Goal: Task Accomplishment & Management: Use online tool/utility

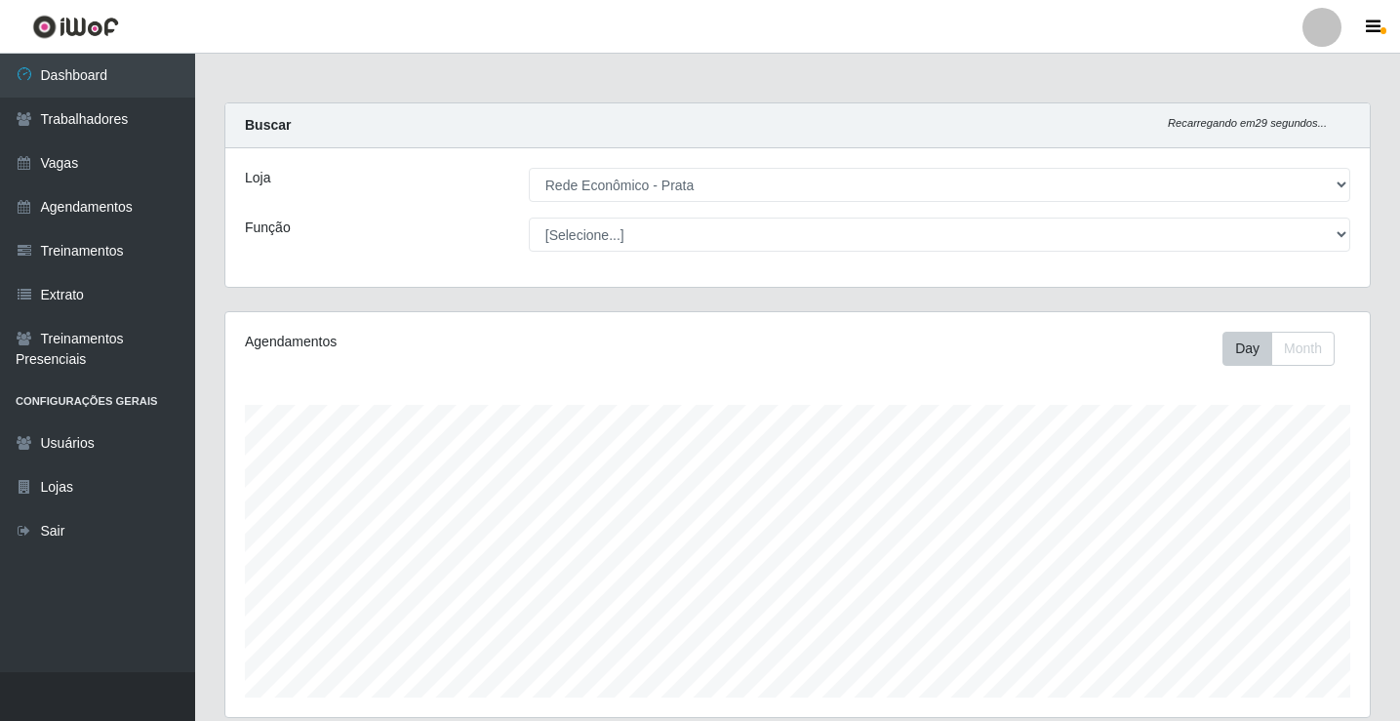
select select "192"
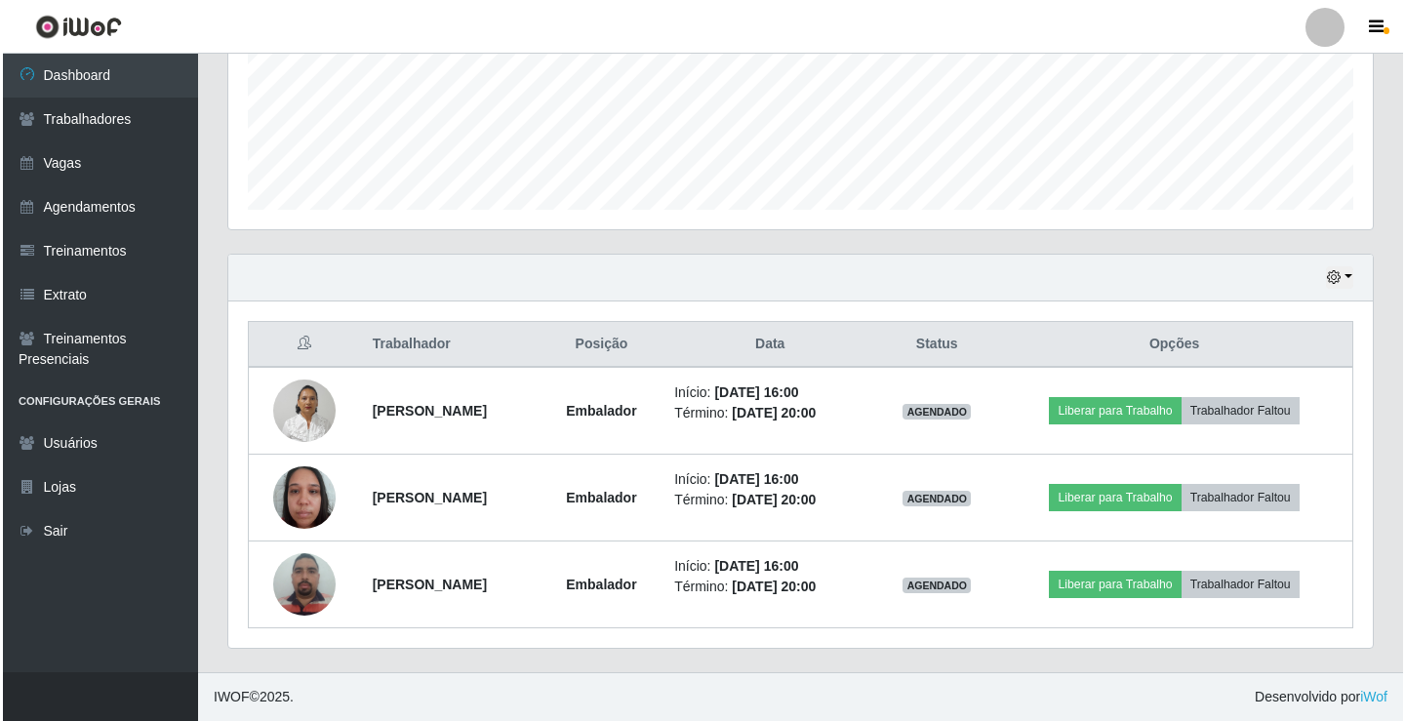
scroll to position [405, 1144]
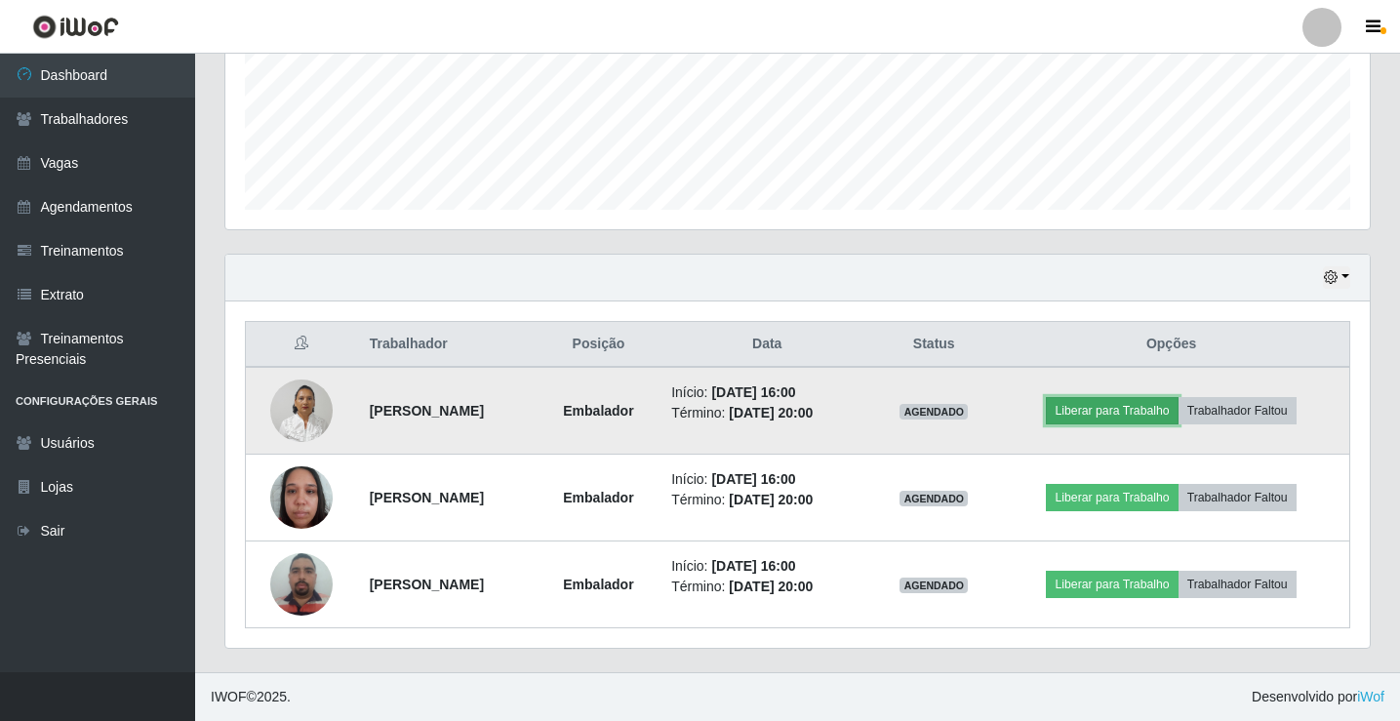
click at [1120, 417] on button "Liberar para Trabalho" at bounding box center [1112, 410] width 132 height 27
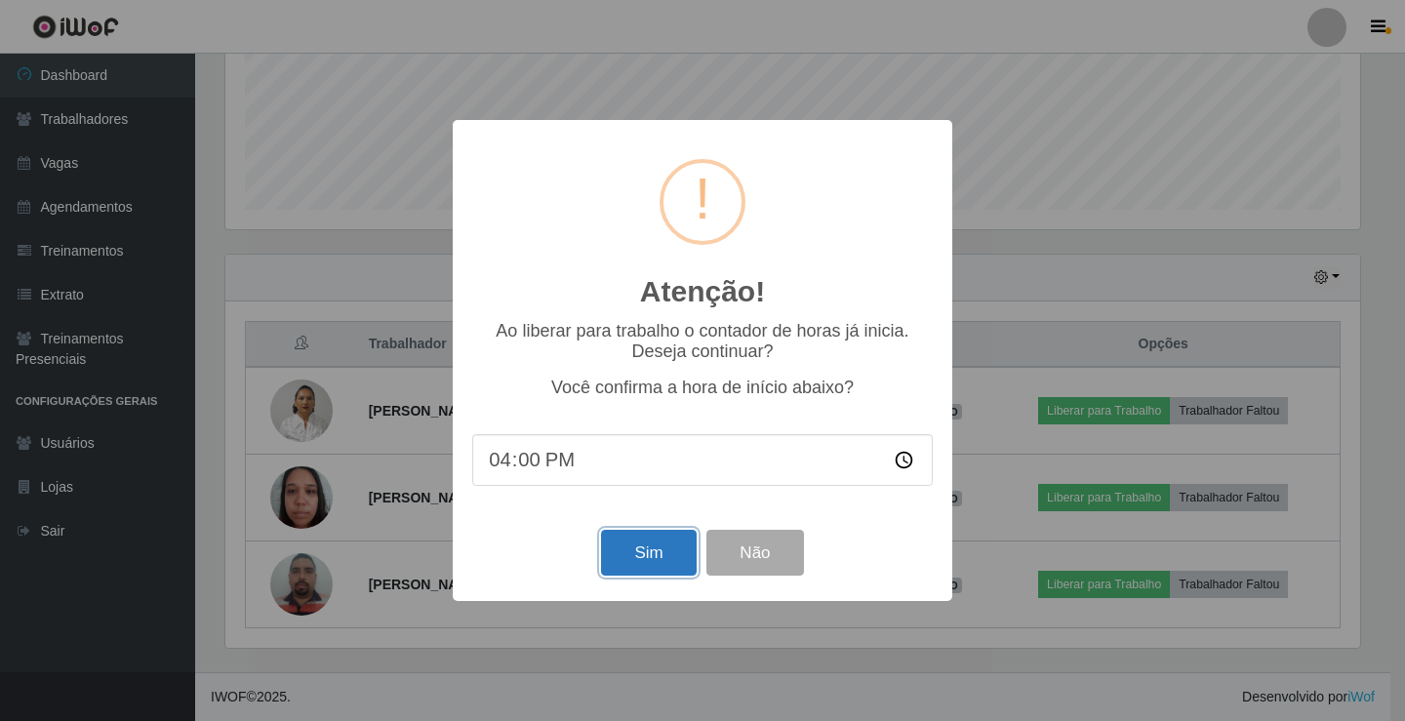
click at [662, 552] on button "Sim" at bounding box center [648, 553] width 95 height 46
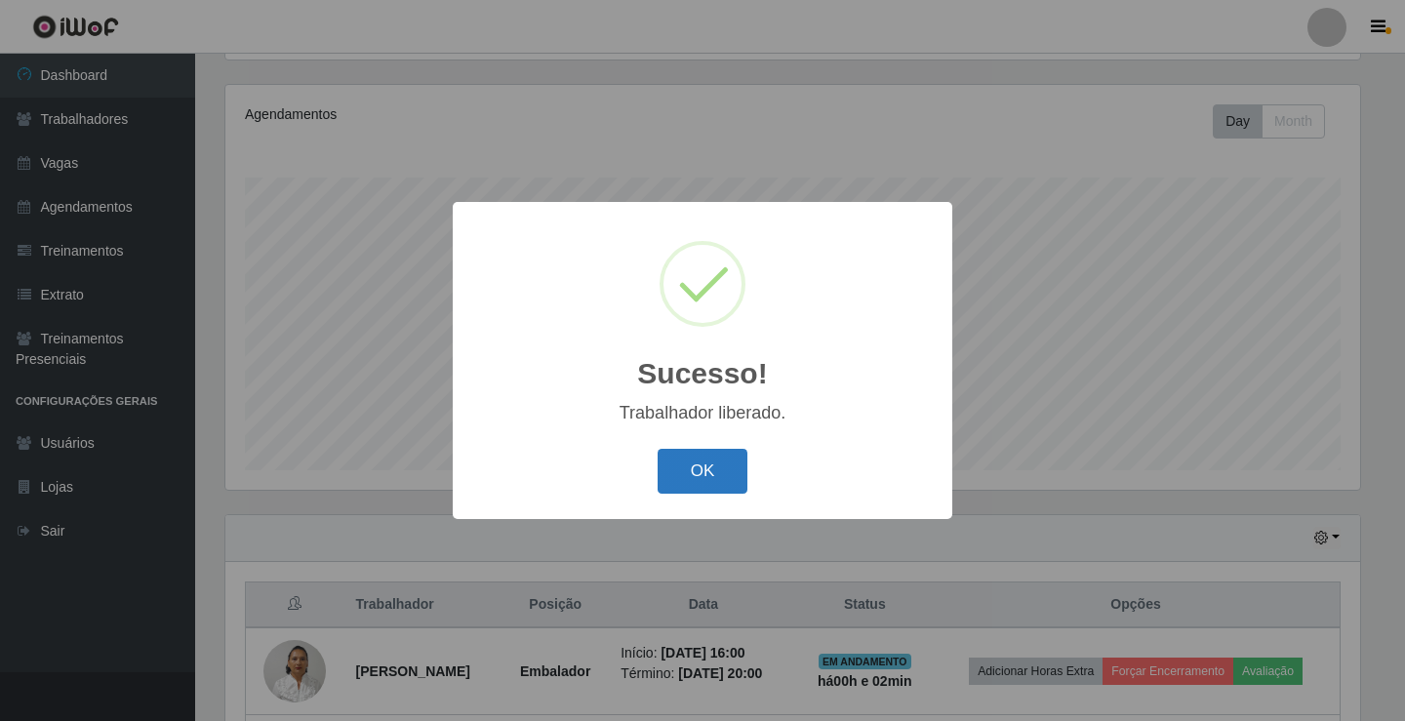
click at [686, 487] on button "OK" at bounding box center [702, 472] width 91 height 46
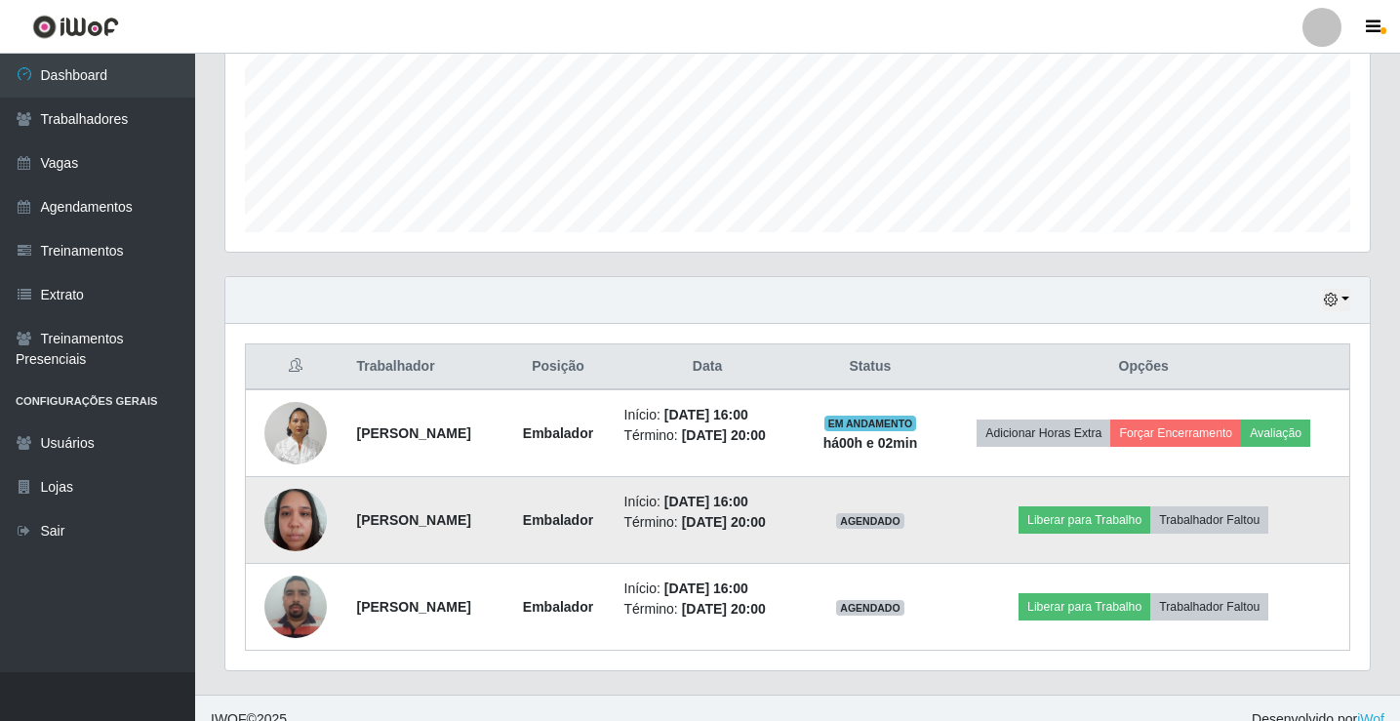
scroll to position [488, 0]
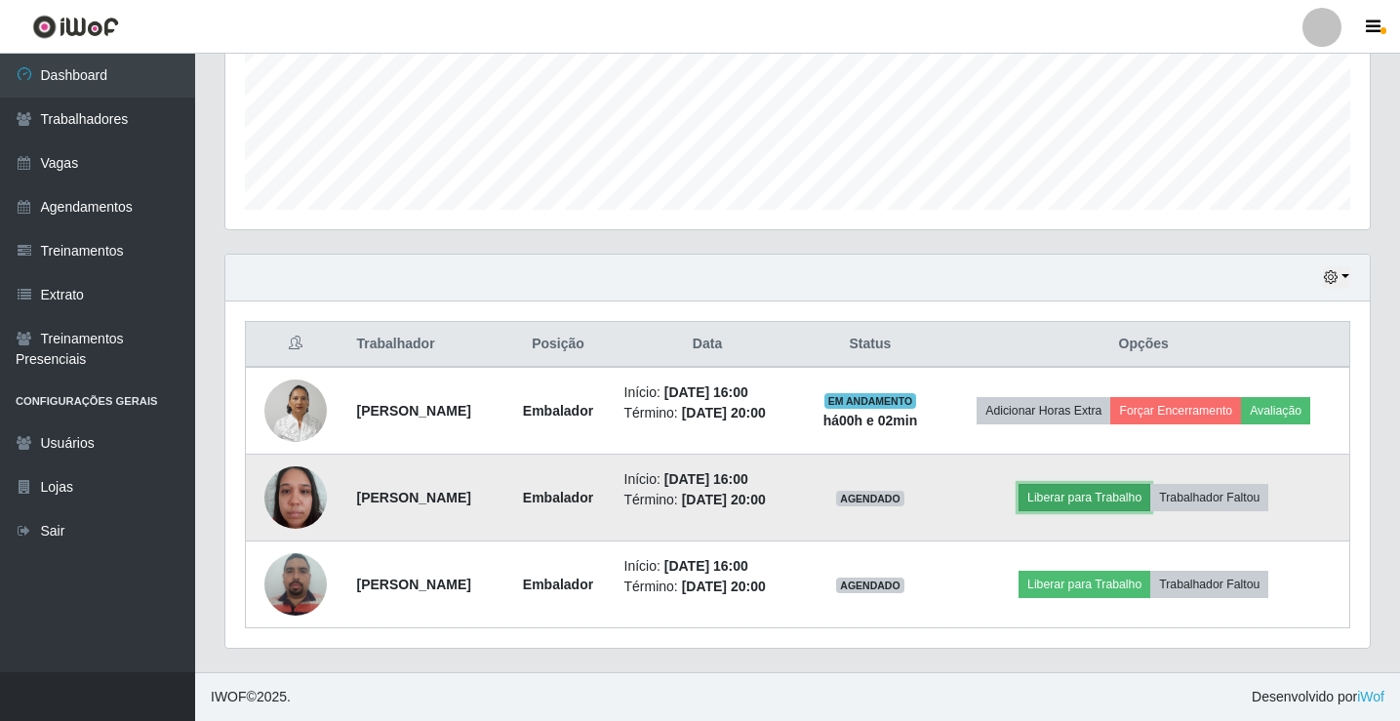
click at [1131, 495] on button "Liberar para Trabalho" at bounding box center [1084, 497] width 132 height 27
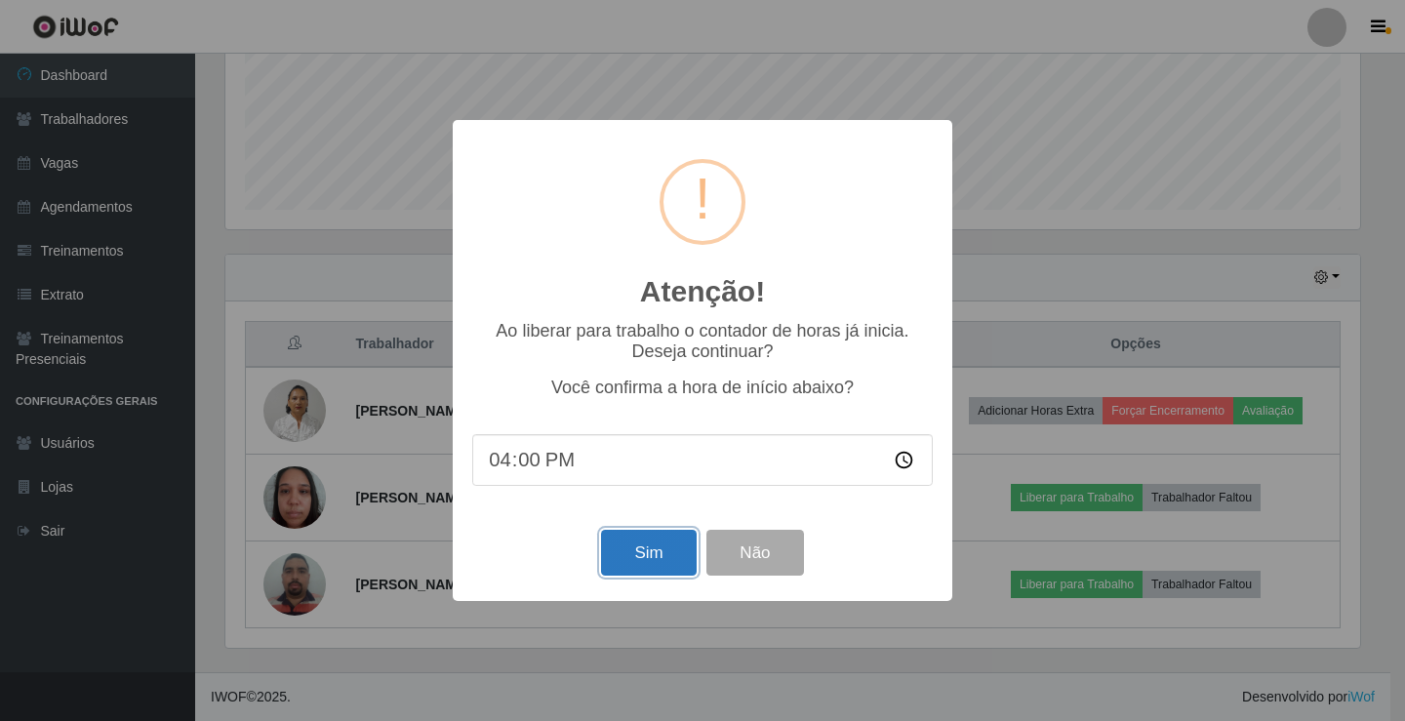
click at [682, 561] on button "Sim" at bounding box center [648, 553] width 95 height 46
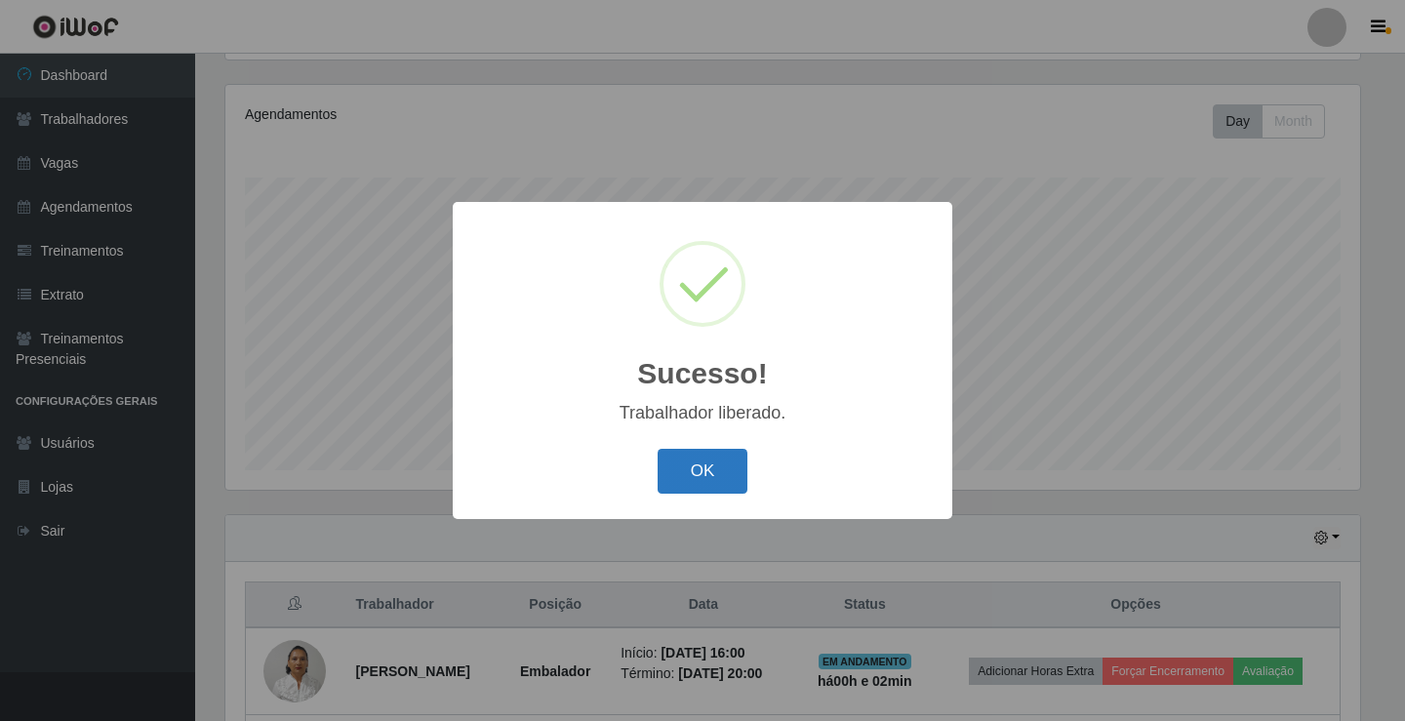
click at [731, 480] on button "OK" at bounding box center [702, 472] width 91 height 46
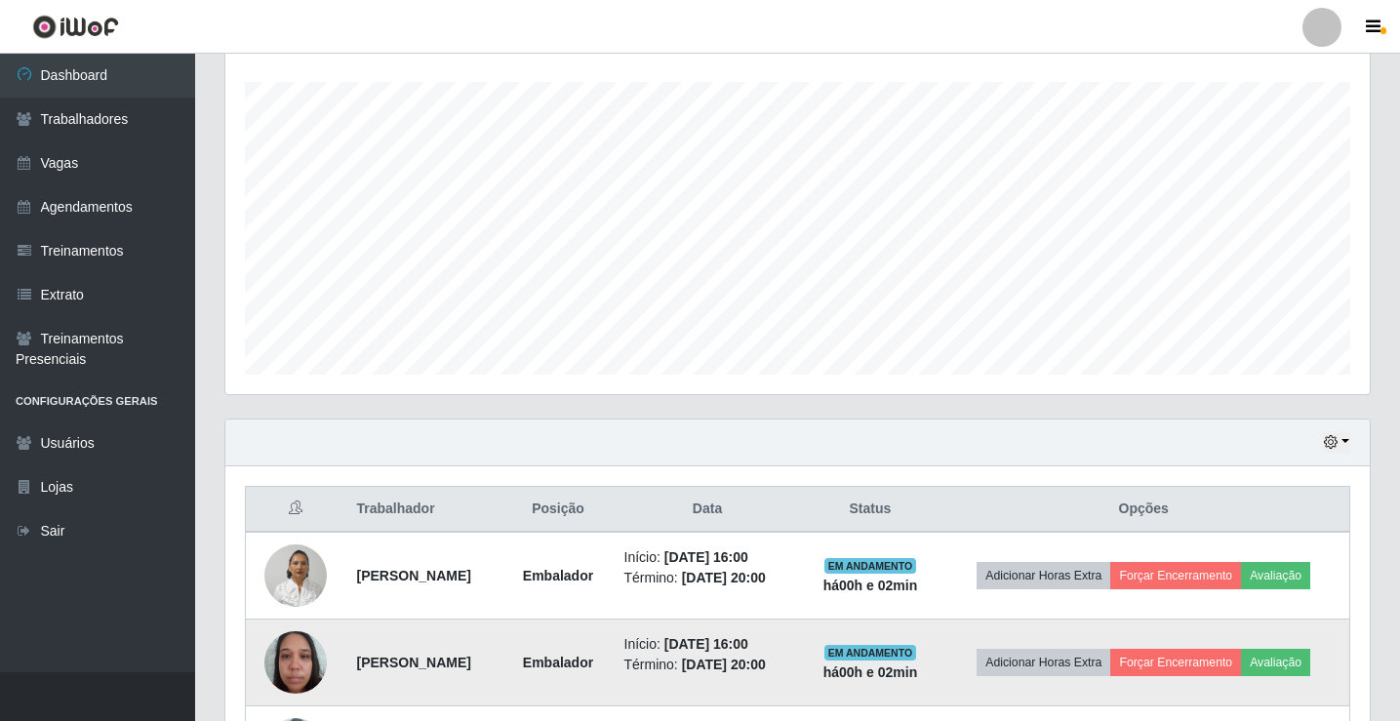
scroll to position [488, 0]
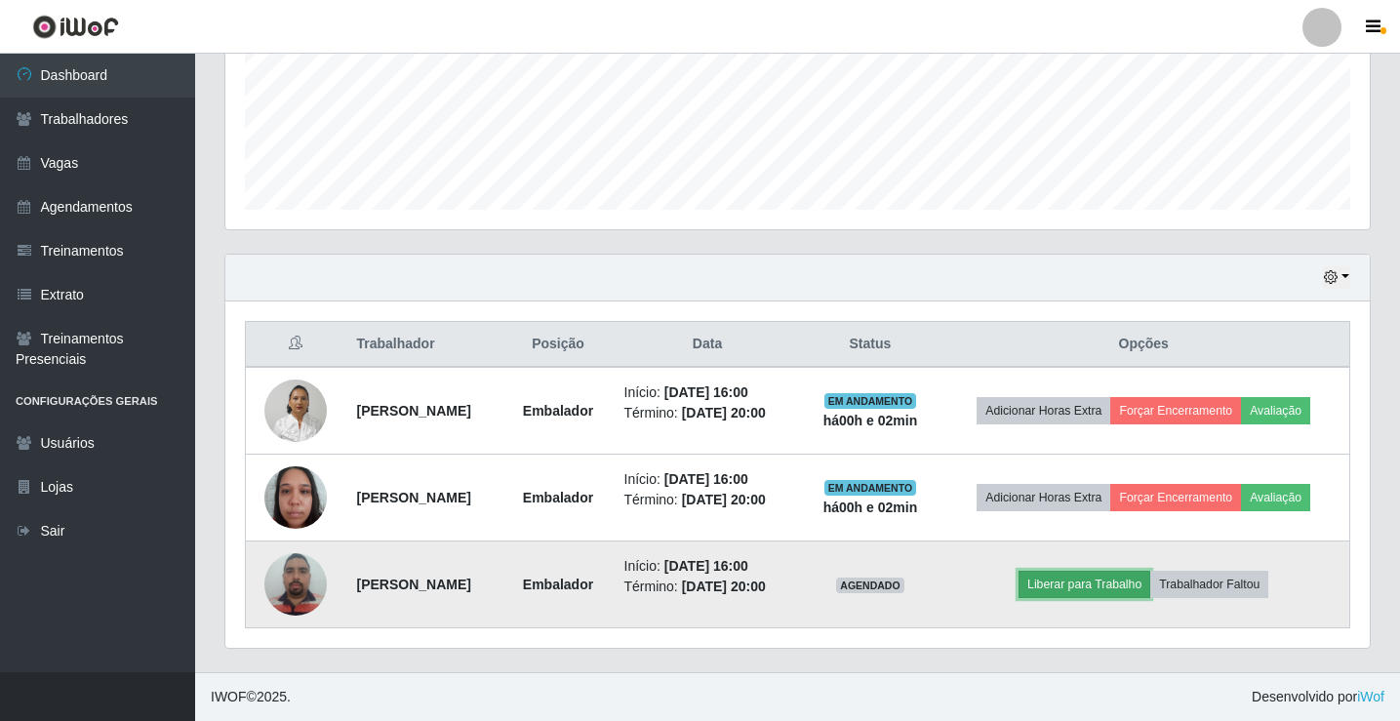
click at [1089, 576] on button "Liberar para Trabalho" at bounding box center [1084, 584] width 132 height 27
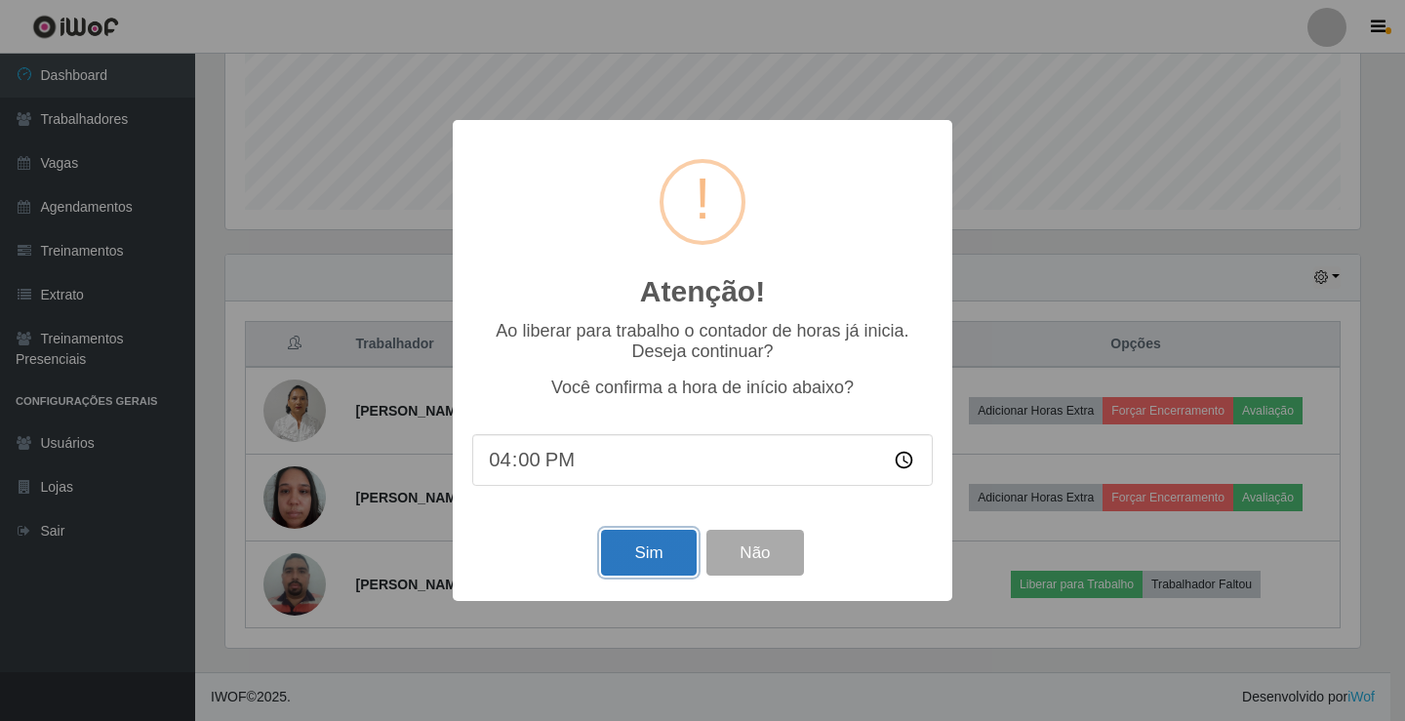
click at [640, 536] on button "Sim" at bounding box center [648, 553] width 95 height 46
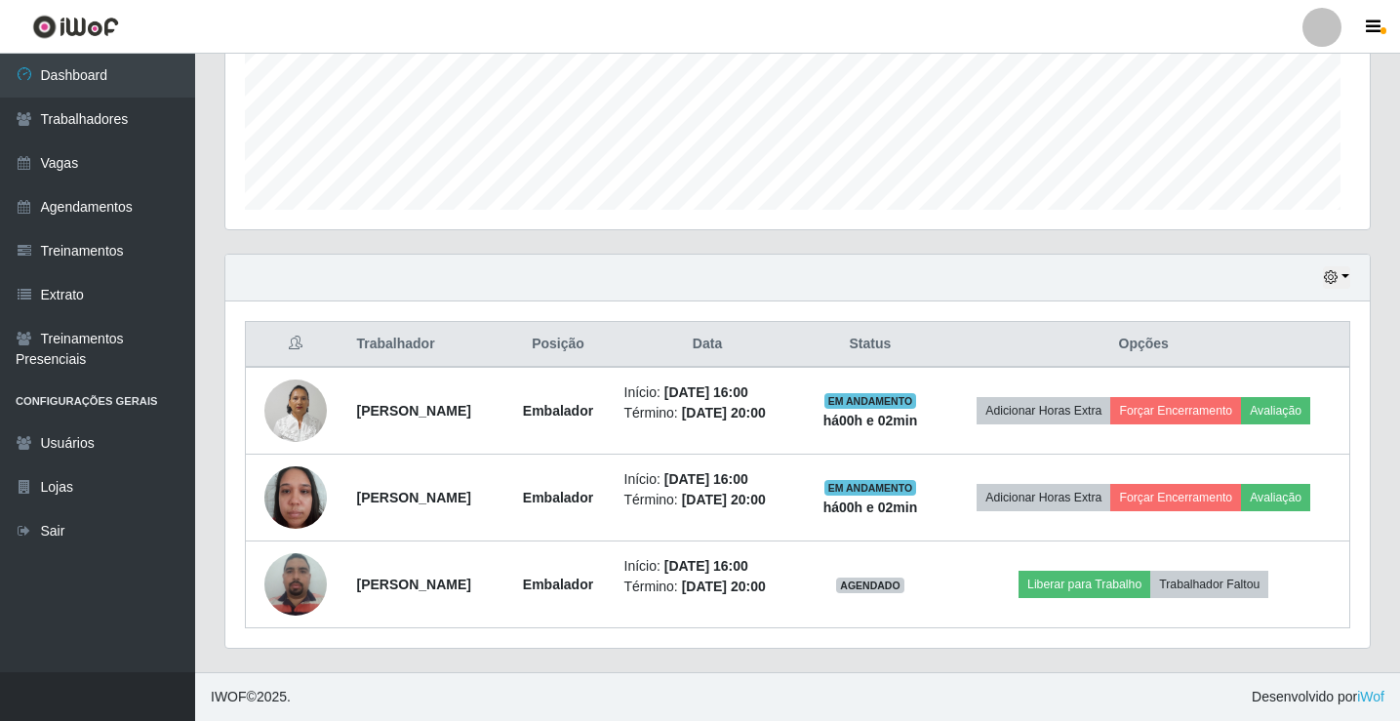
scroll to position [0, 0]
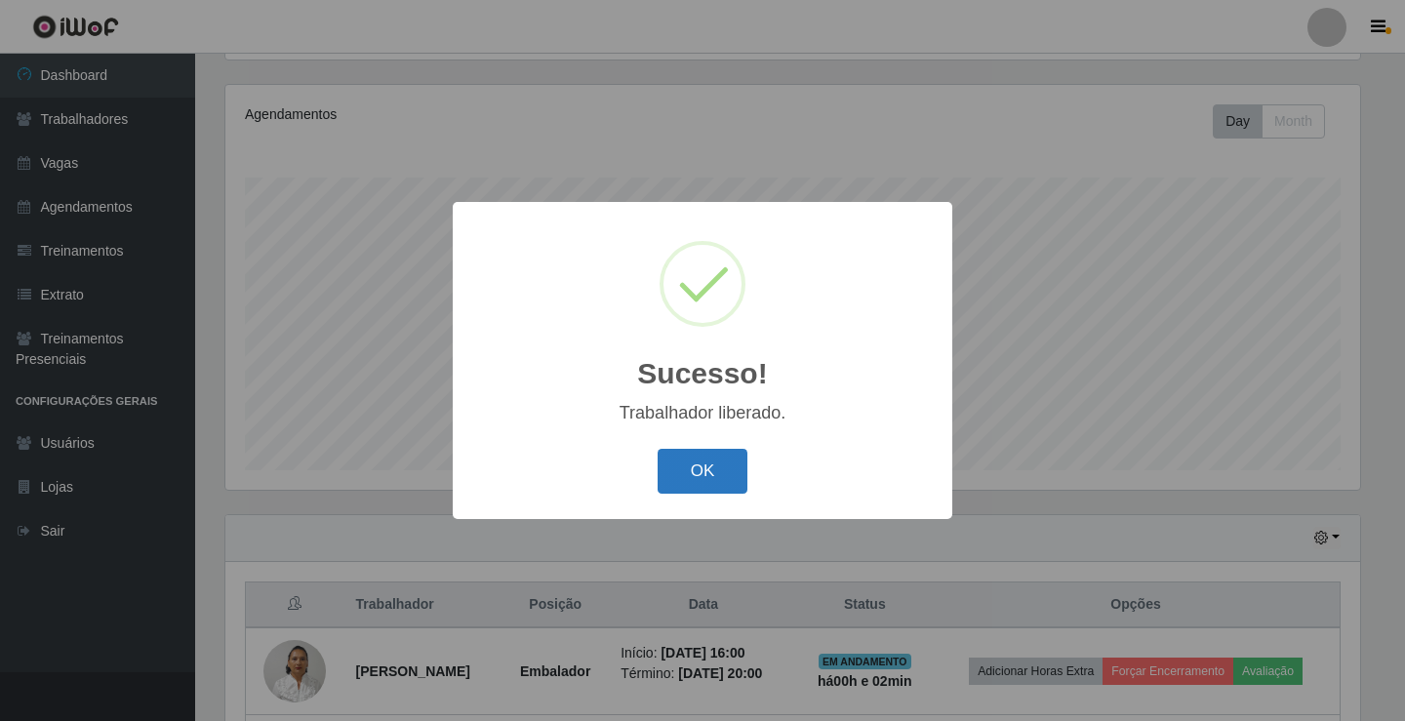
click at [680, 487] on button "OK" at bounding box center [702, 472] width 91 height 46
